Goal: Task Accomplishment & Management: Manage account settings

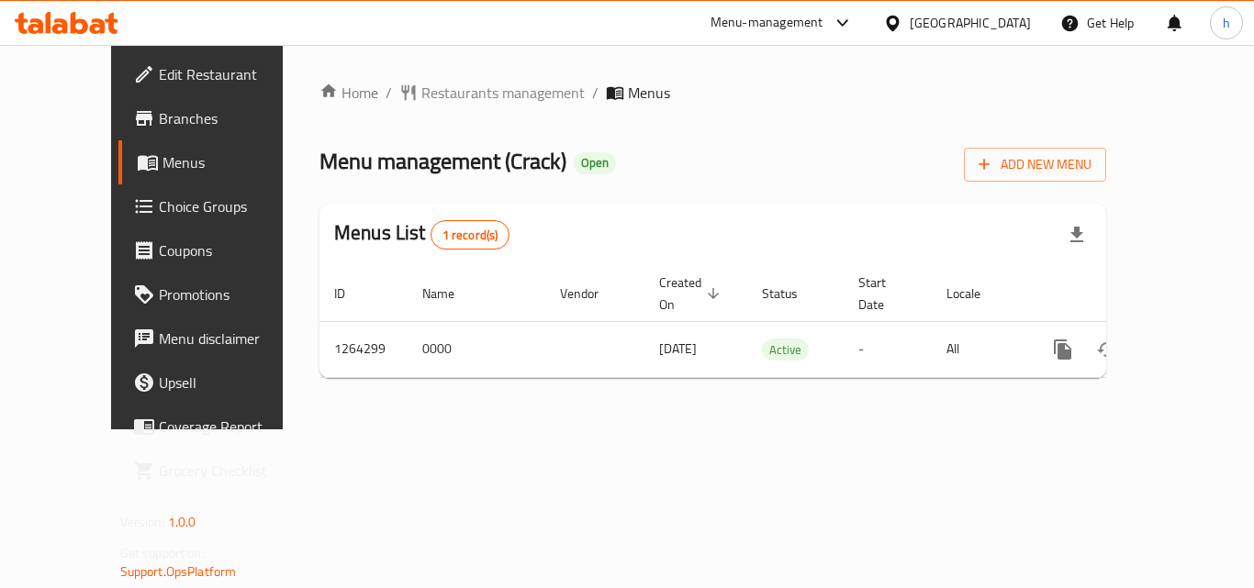
click at [159, 206] on span "Choice Groups" at bounding box center [232, 206] width 147 height 22
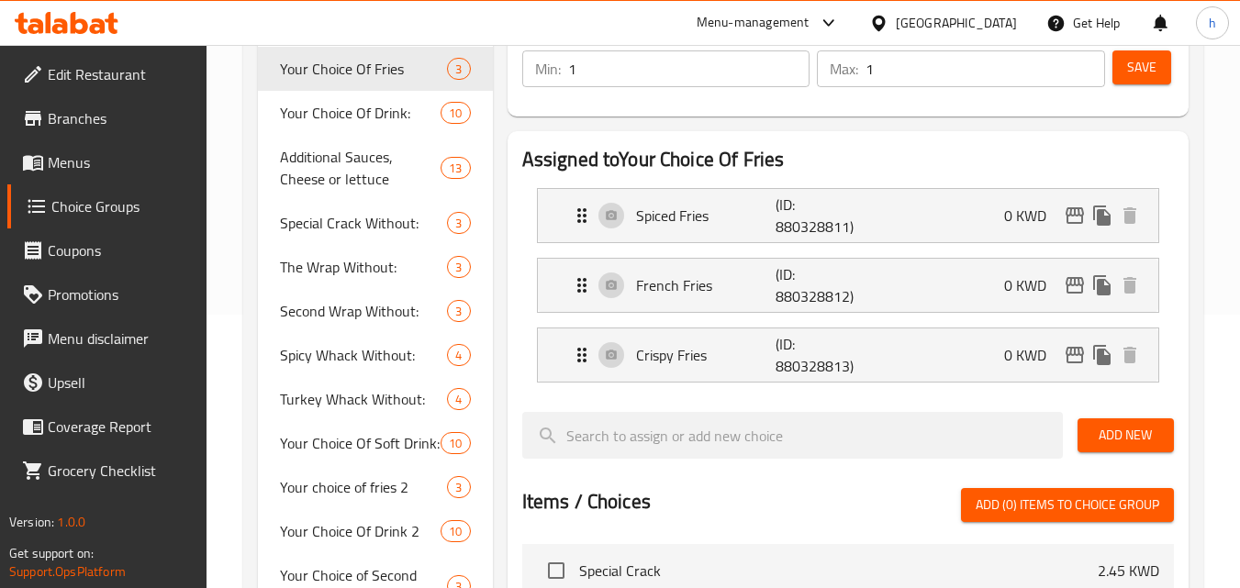
scroll to position [275, 0]
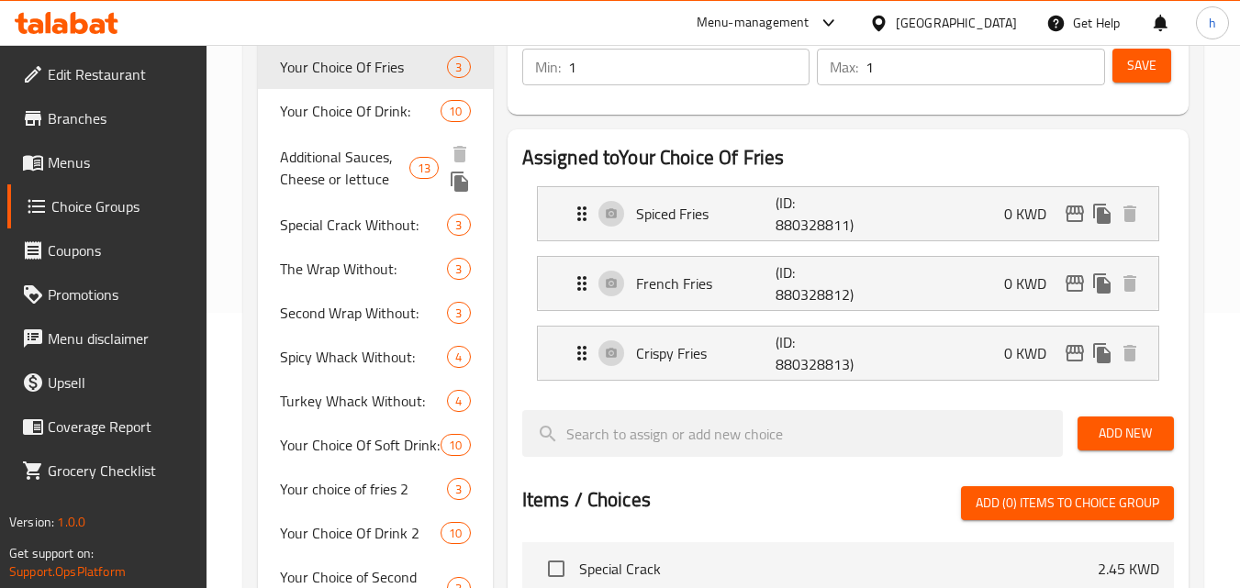
click at [360, 168] on span "Additional Sauces, Cheese or lettuce" at bounding box center [344, 168] width 129 height 44
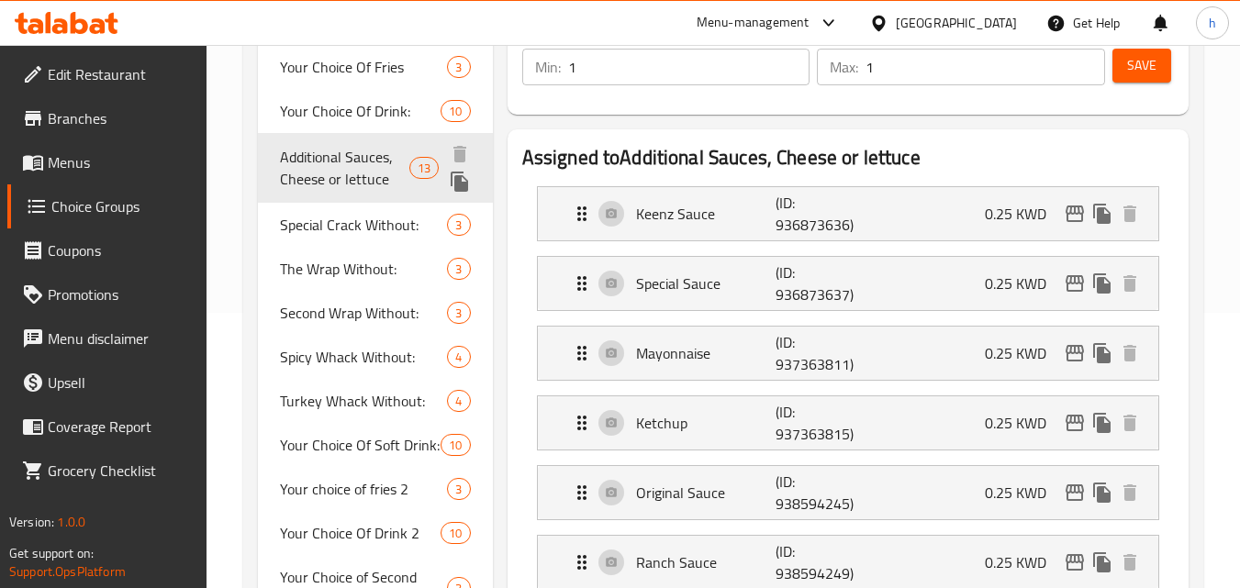
type input "Additional Sauces, Cheese or lettuce"
type input "صوص اضافي, جبنة او خس"
type input "0"
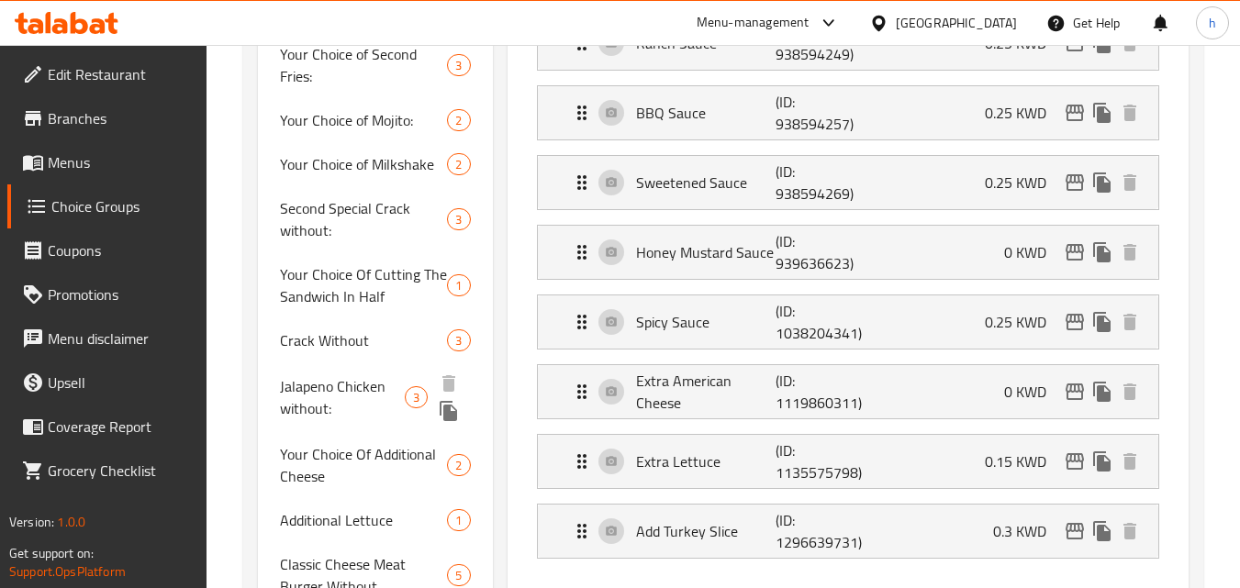
scroll to position [826, 0]
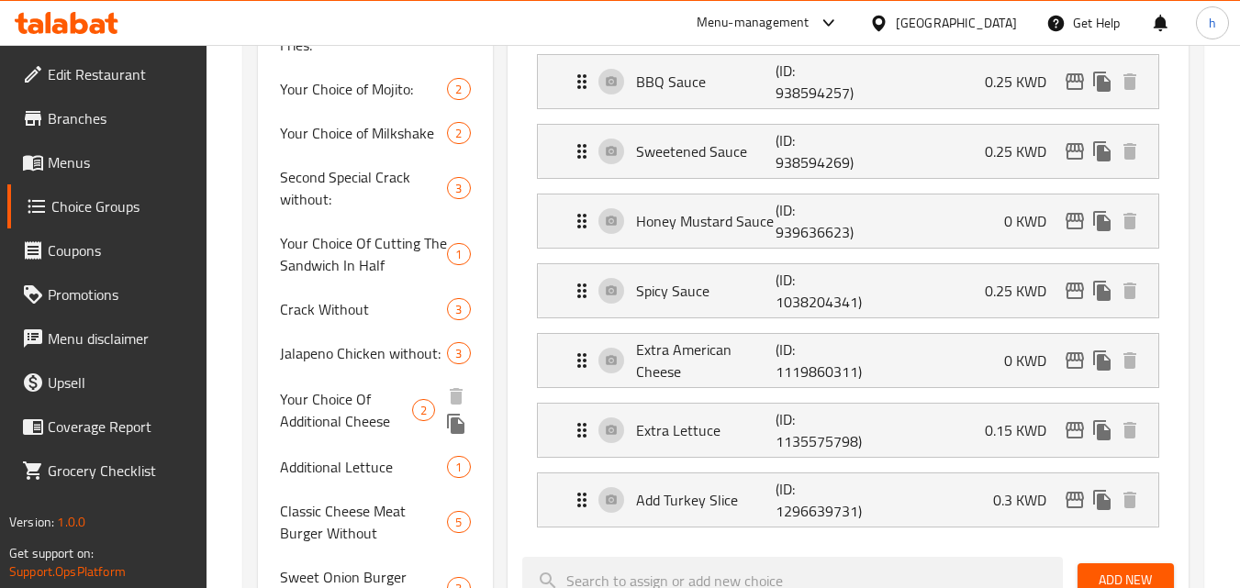
click at [348, 427] on span "Your Choice Of Additional Cheese" at bounding box center [346, 410] width 132 height 44
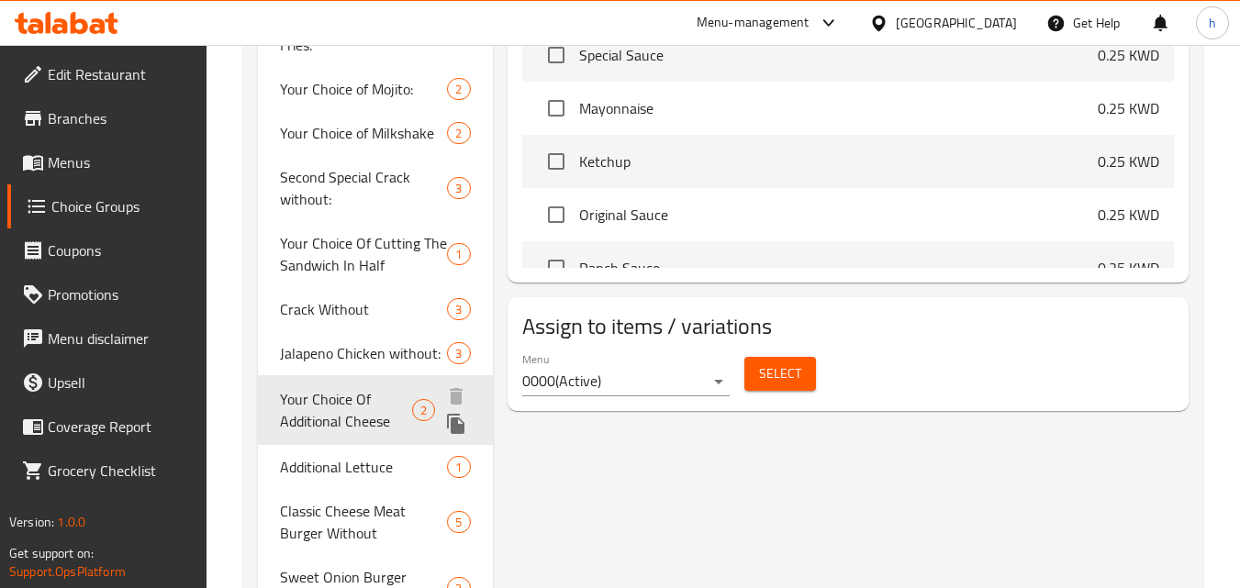
type input "Your Choice Of Additional Cheese"
type input "اختيارك من نوع جبنة اضافية"
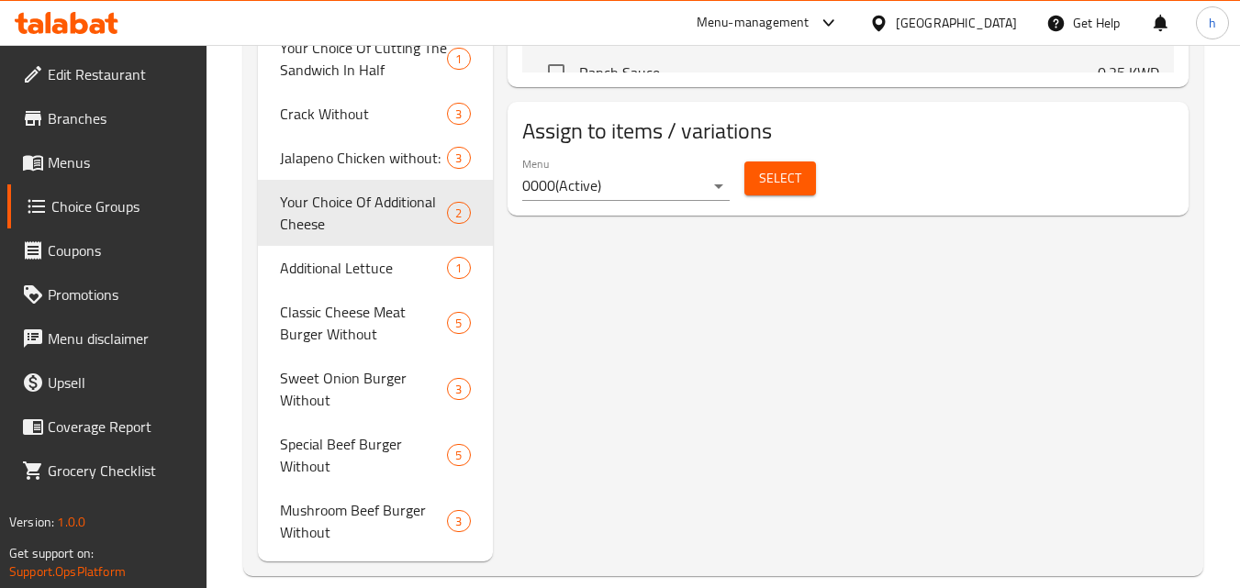
scroll to position [1046, 0]
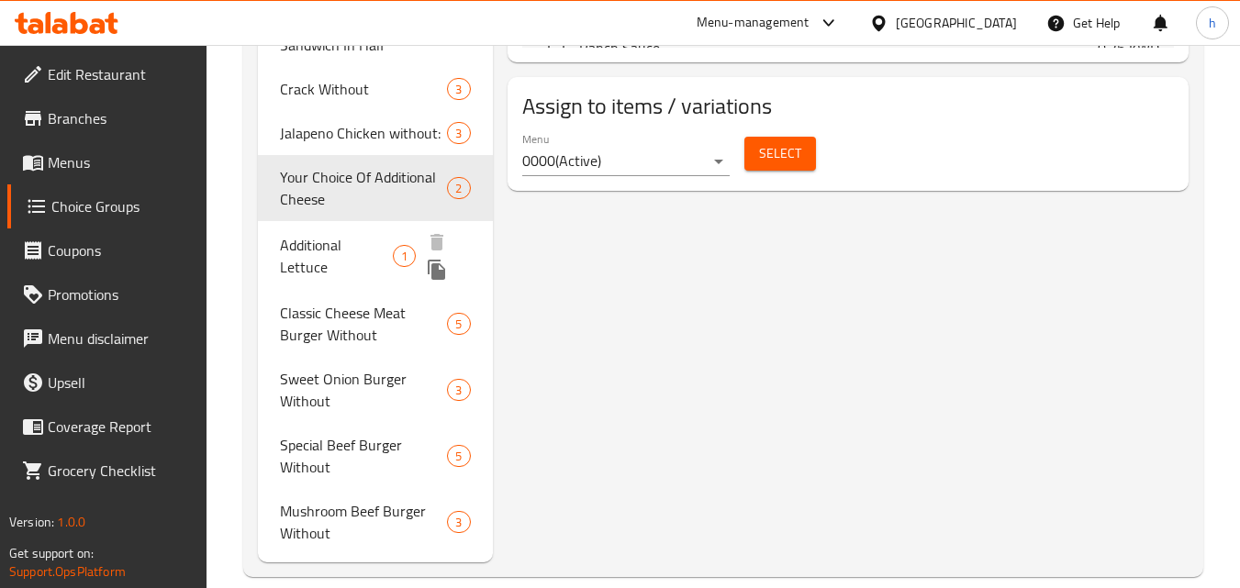
click at [329, 248] on span "Additional Lettuce" at bounding box center [336, 256] width 113 height 44
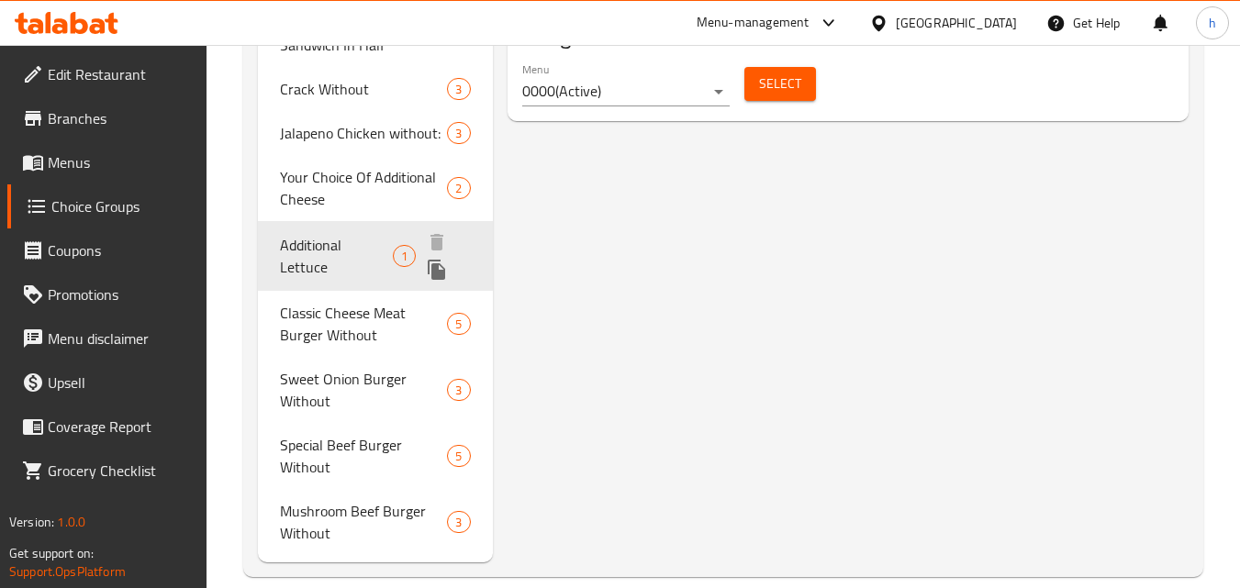
type input "Additional Lettuce"
type input "خس اضافي"
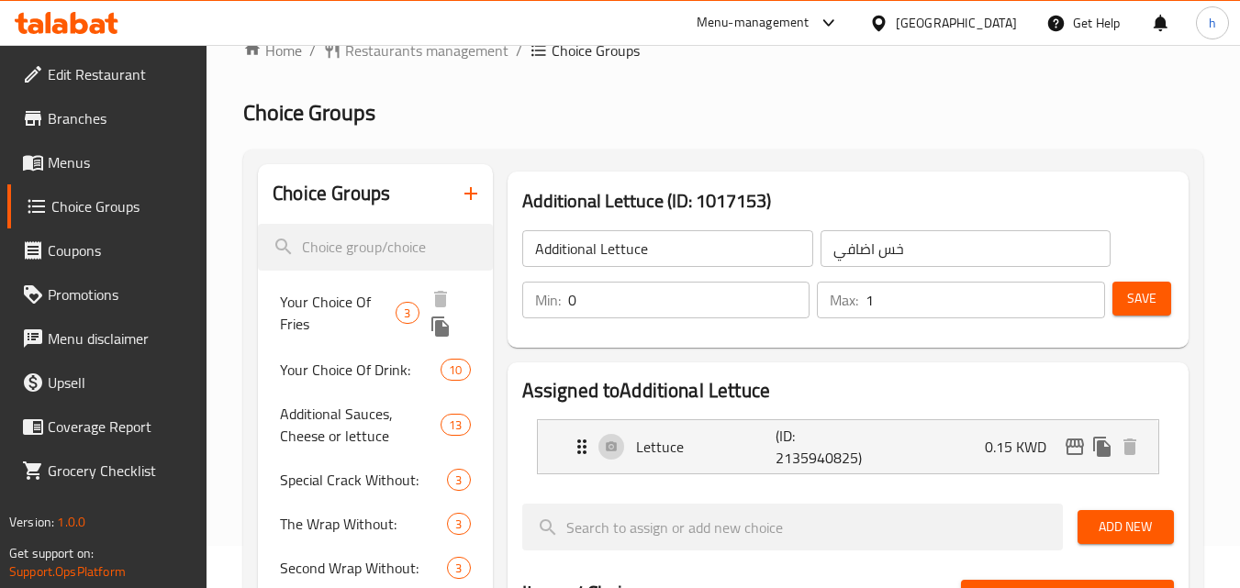
scroll to position [0, 0]
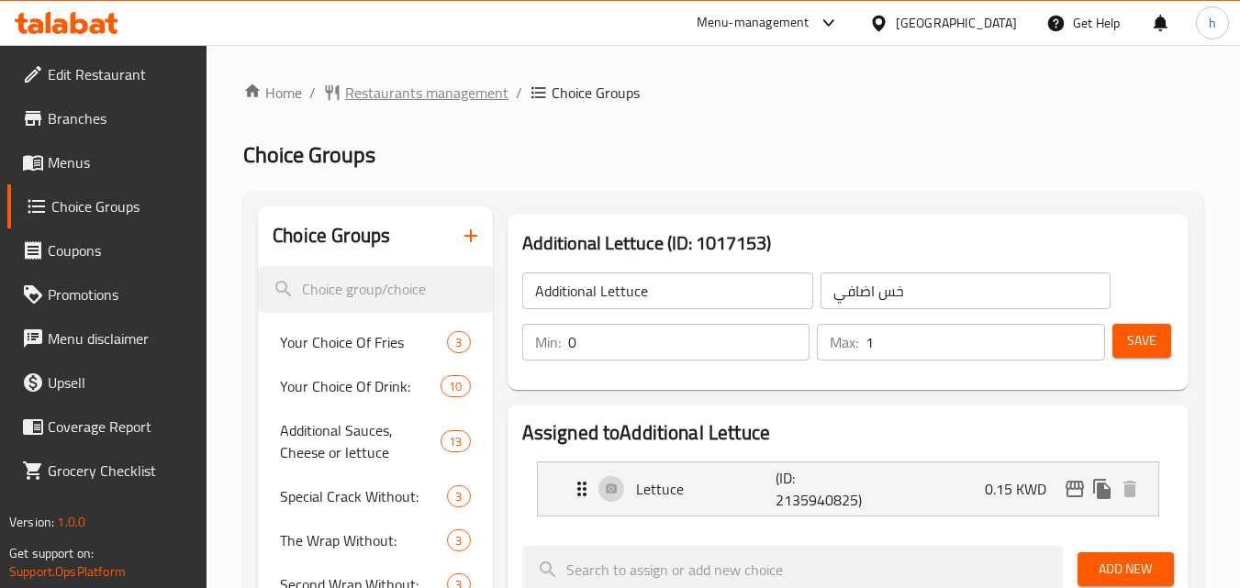
click at [453, 96] on span "Restaurants management" at bounding box center [426, 93] width 163 height 22
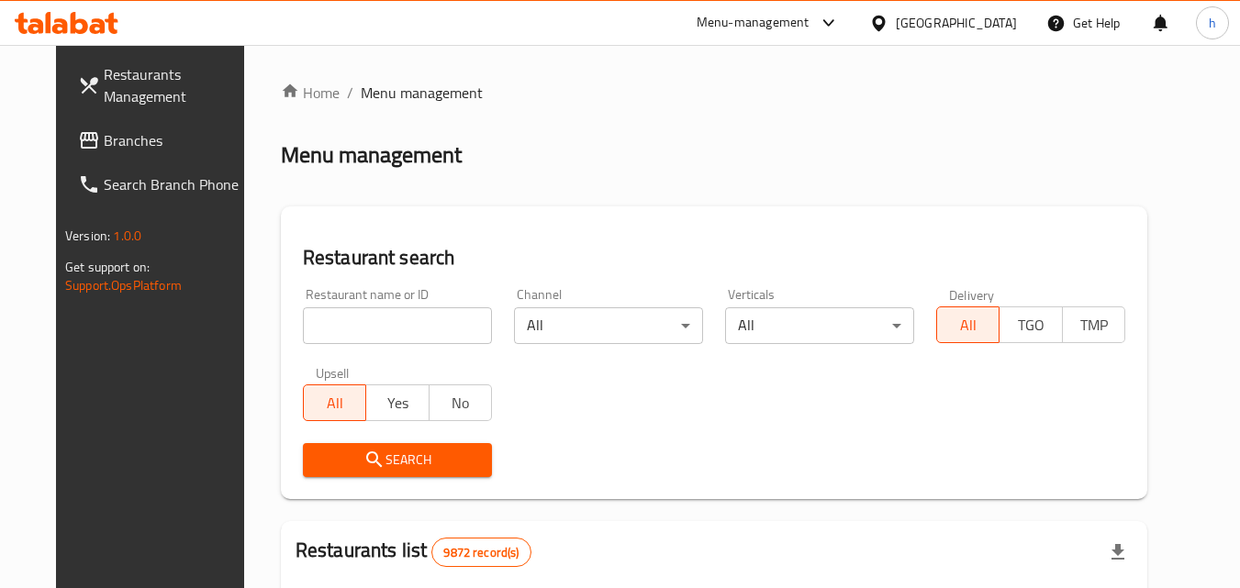
click at [978, 27] on div "[GEOGRAPHIC_DATA]" at bounding box center [956, 23] width 121 height 20
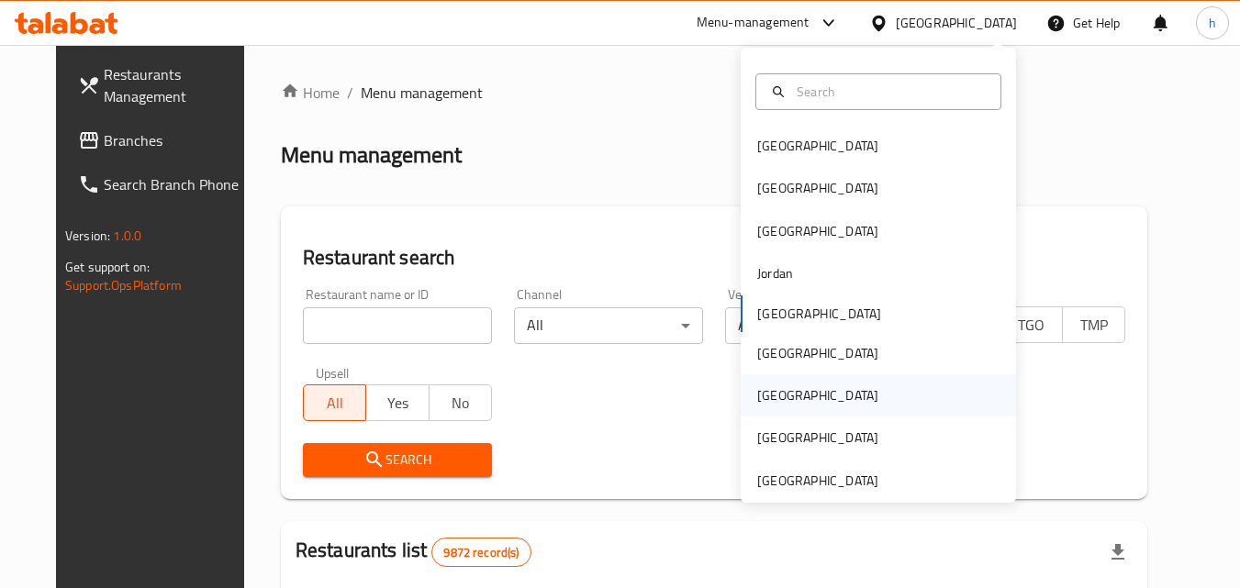
click at [766, 397] on div "[GEOGRAPHIC_DATA]" at bounding box center [817, 395] width 121 height 20
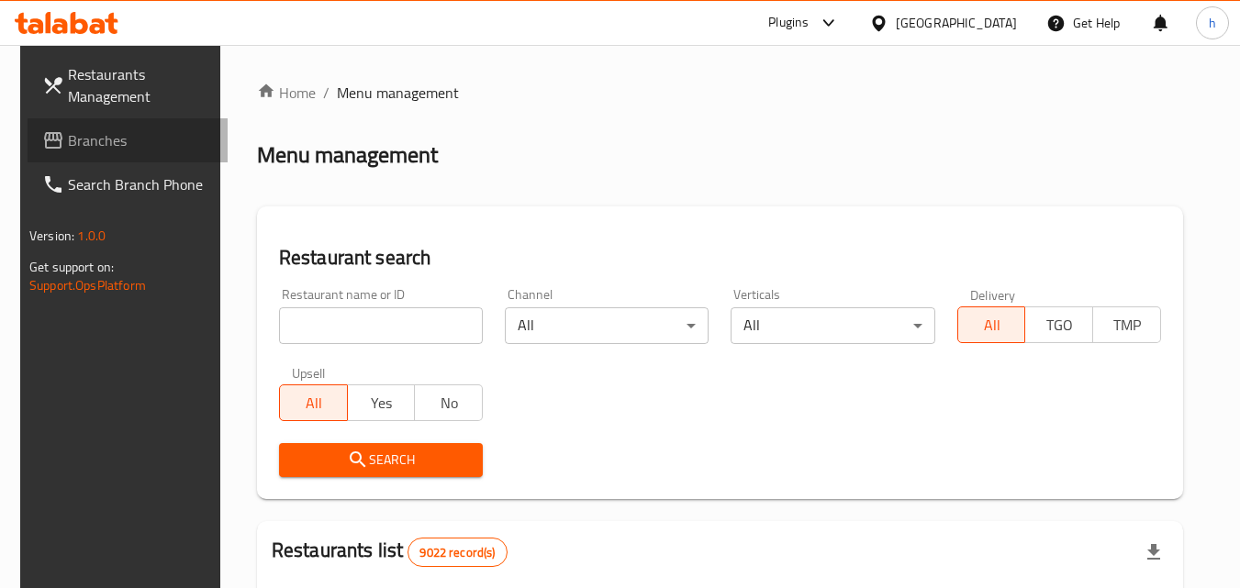
click at [79, 151] on span "Branches" at bounding box center [140, 140] width 145 height 22
